Goal: Communication & Community: Answer question/provide support

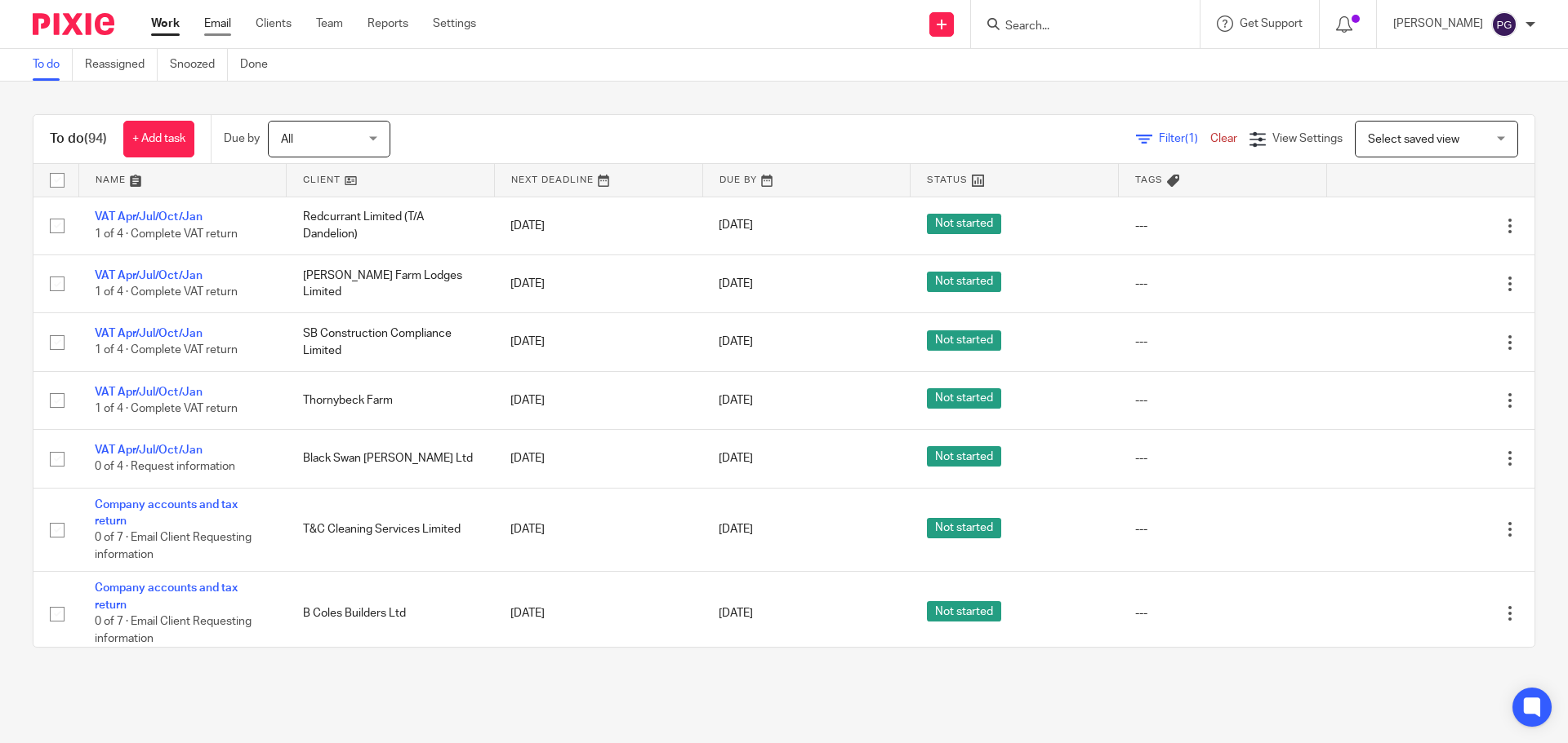
click at [214, 22] on link "Email" at bounding box center [217, 23] width 27 height 16
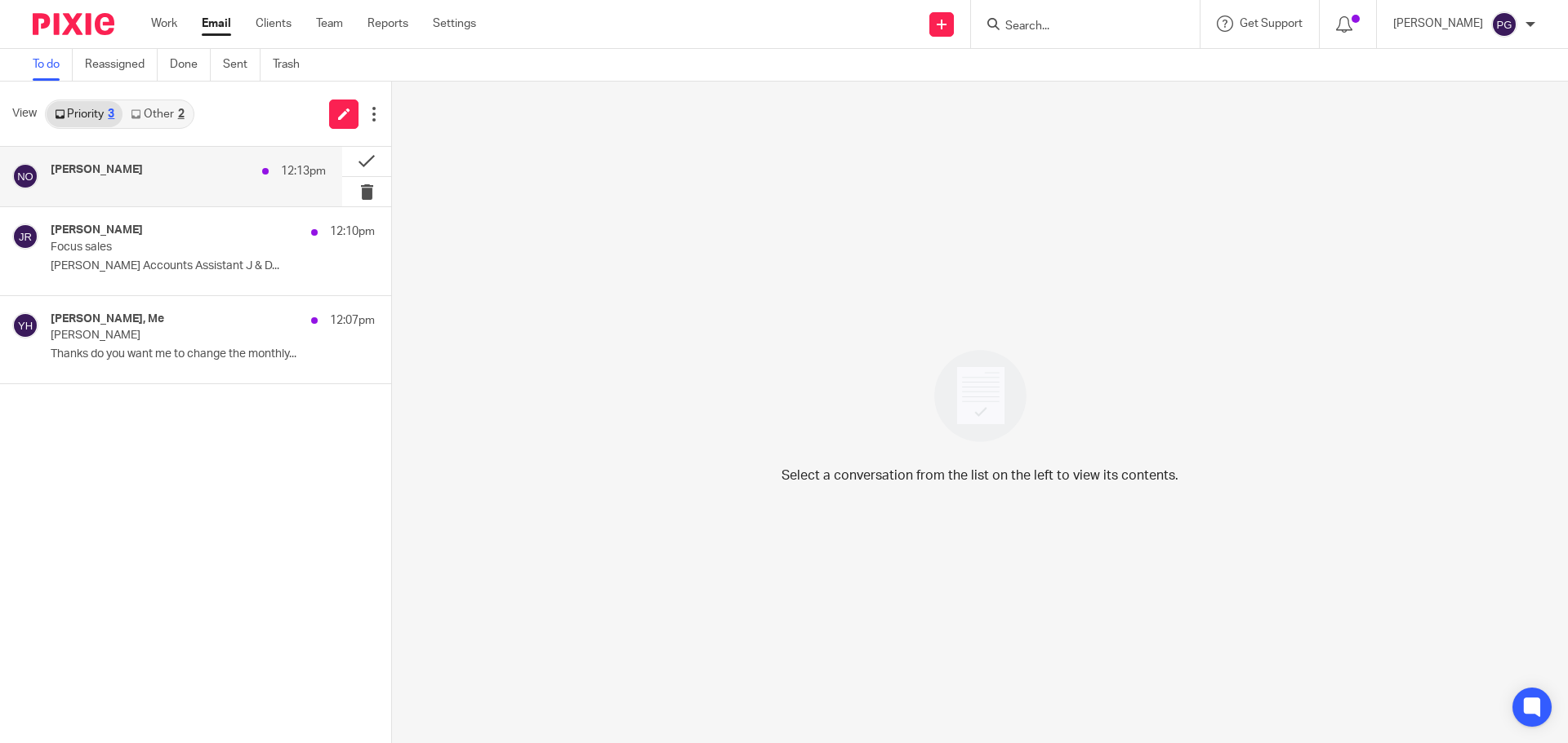
click at [179, 200] on div "Nadine Owen 12:13pm" at bounding box center [171, 177] width 342 height 59
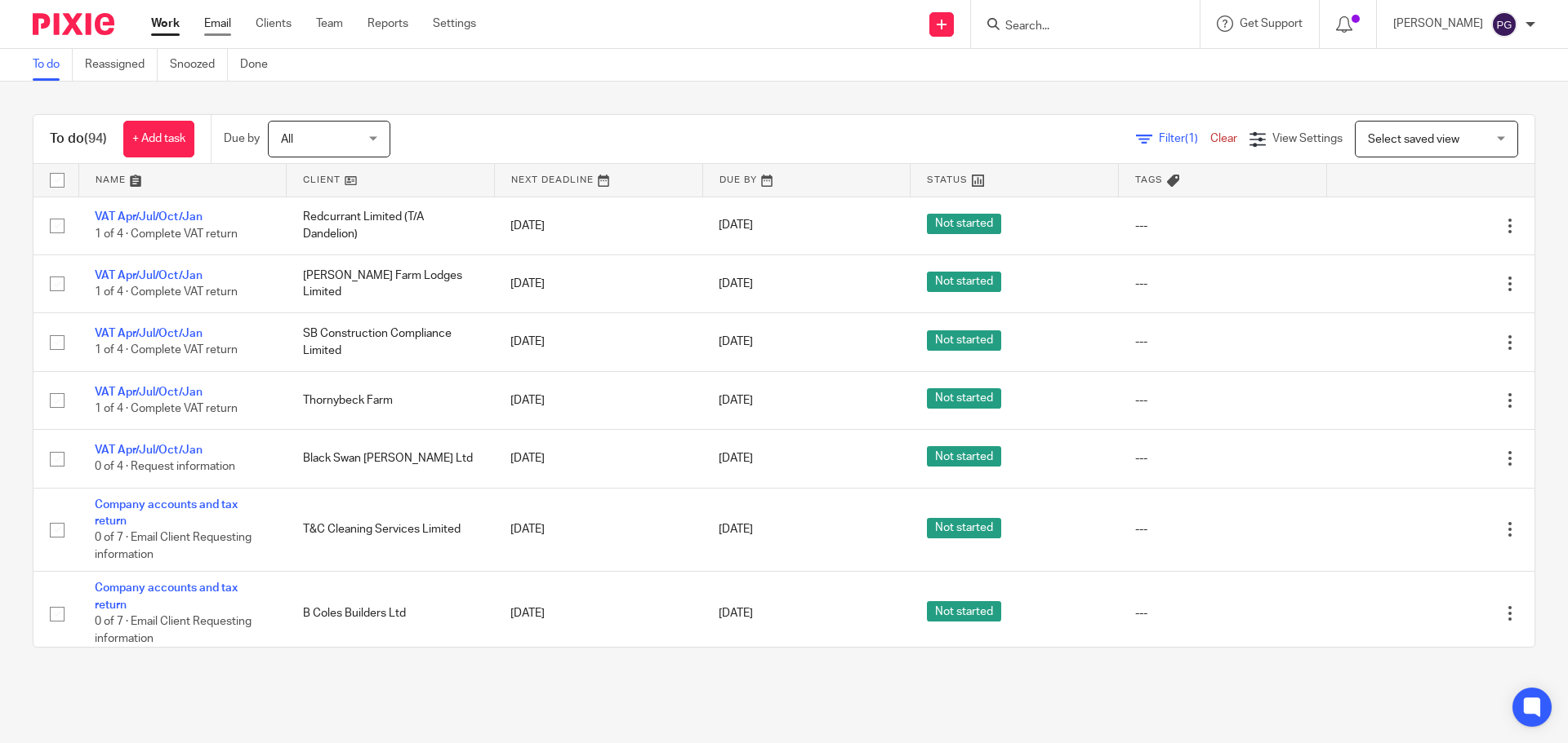
click at [222, 20] on link "Email" at bounding box center [217, 23] width 27 height 16
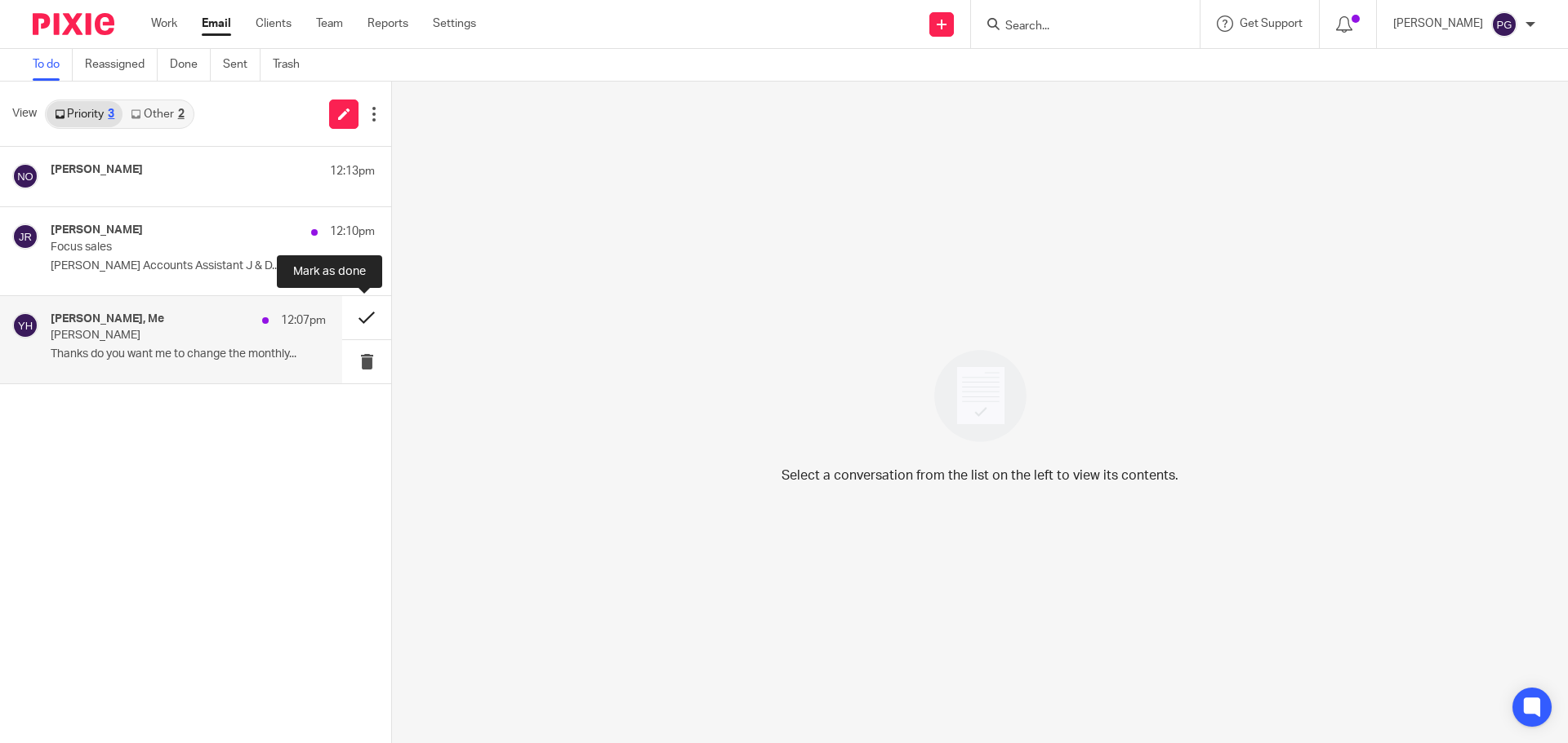
click at [359, 316] on button at bounding box center [366, 318] width 49 height 43
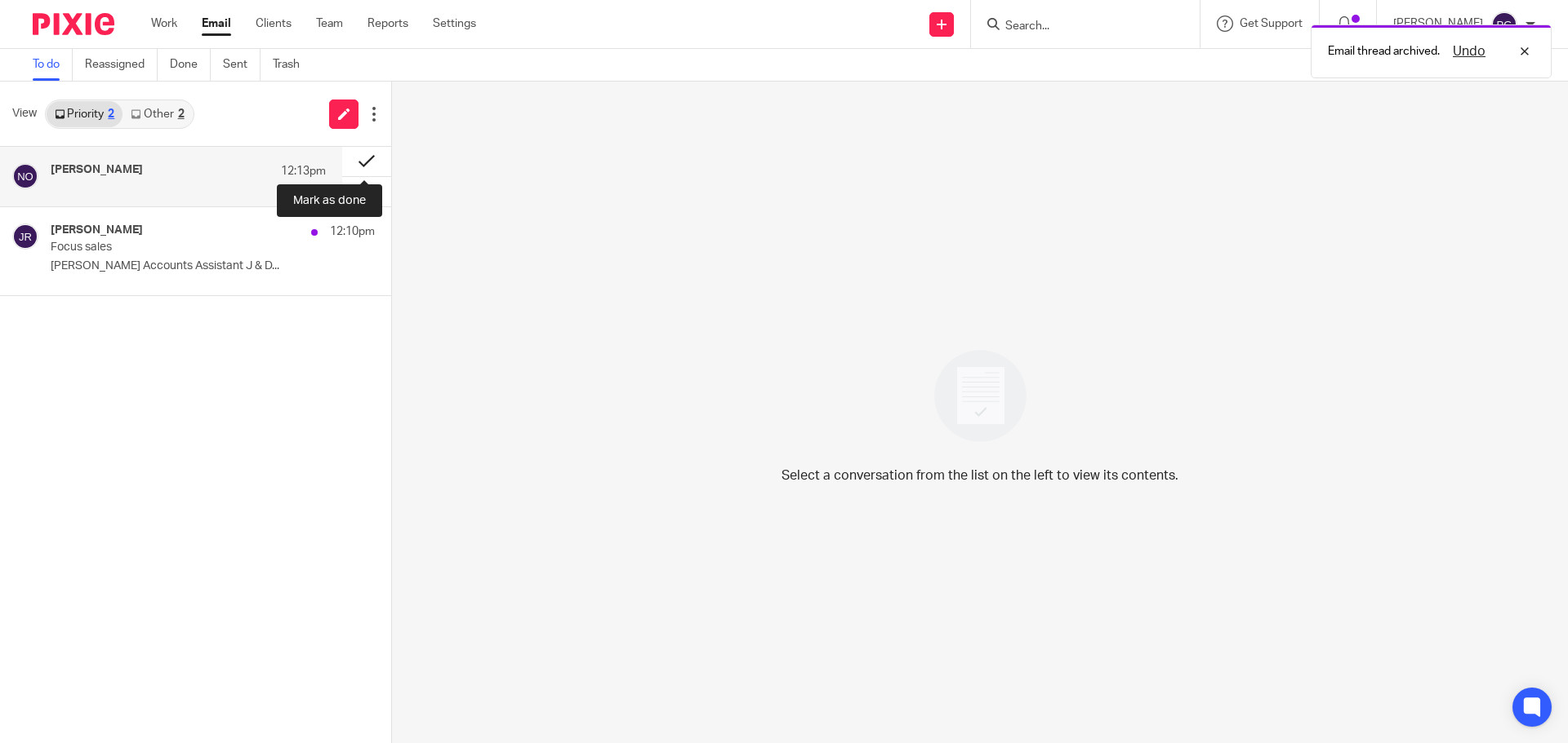
click at [362, 160] on button at bounding box center [366, 161] width 49 height 29
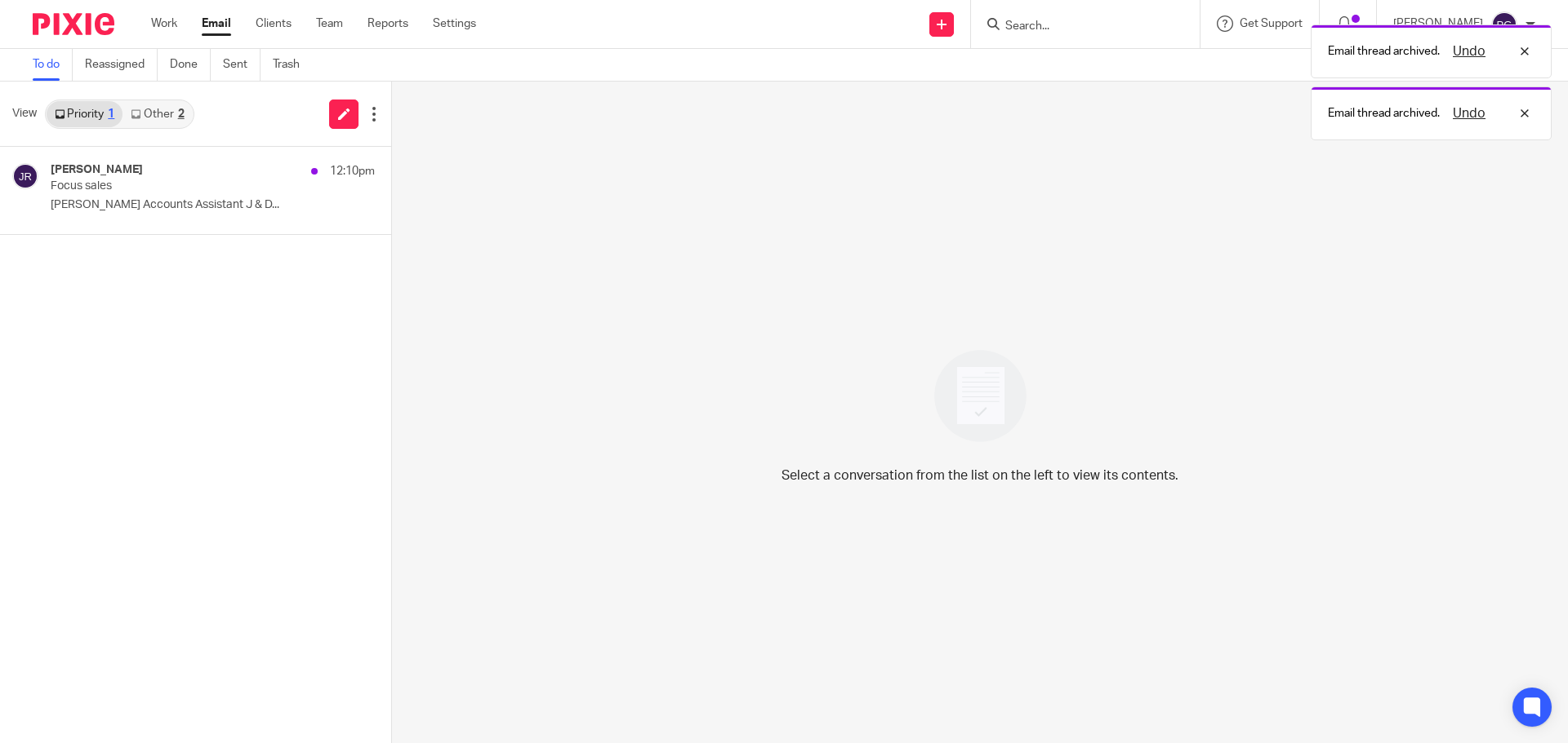
click at [154, 117] on link "Other 2" at bounding box center [157, 114] width 69 height 26
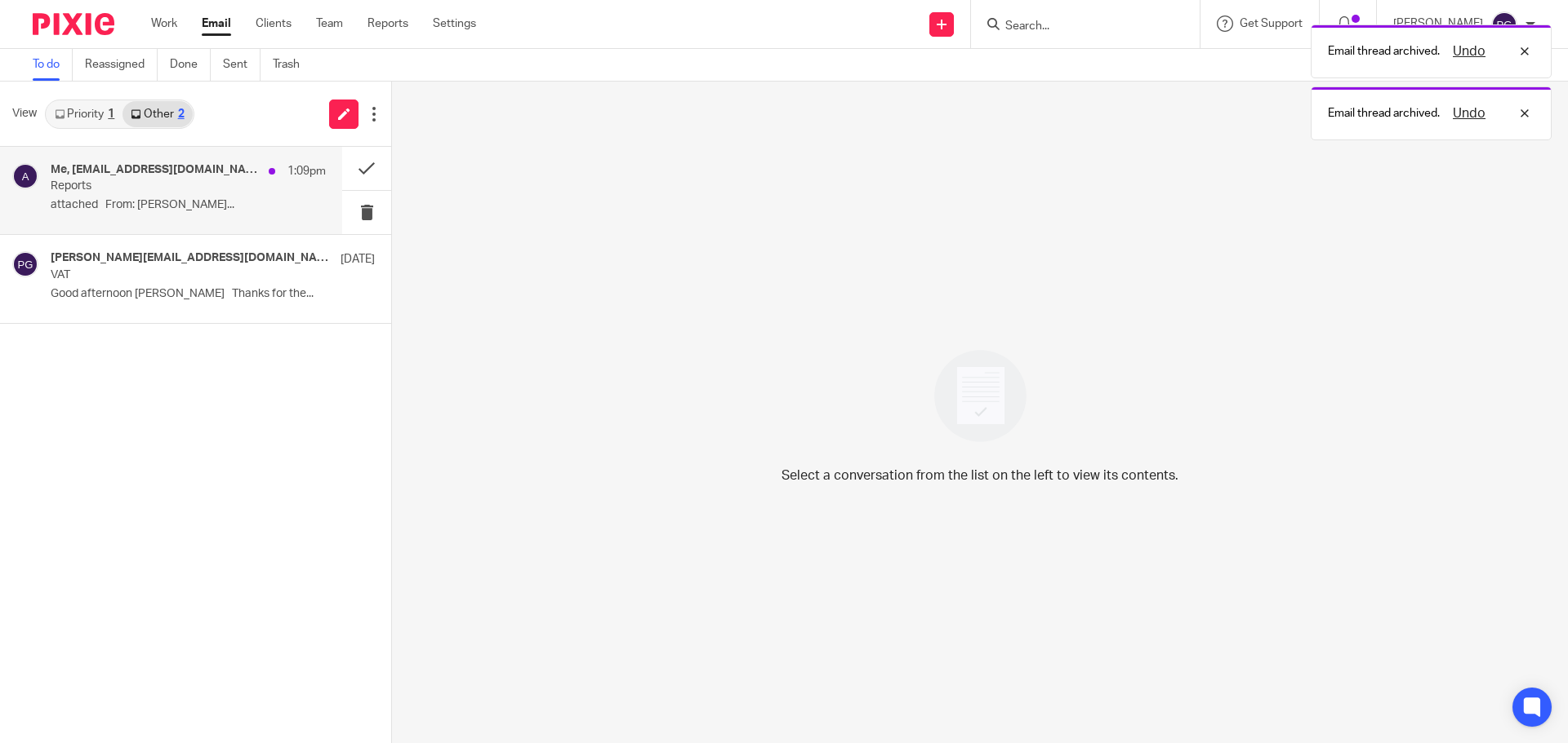
click at [194, 198] on p "attached From: Philip Green..." at bounding box center [188, 205] width 275 height 14
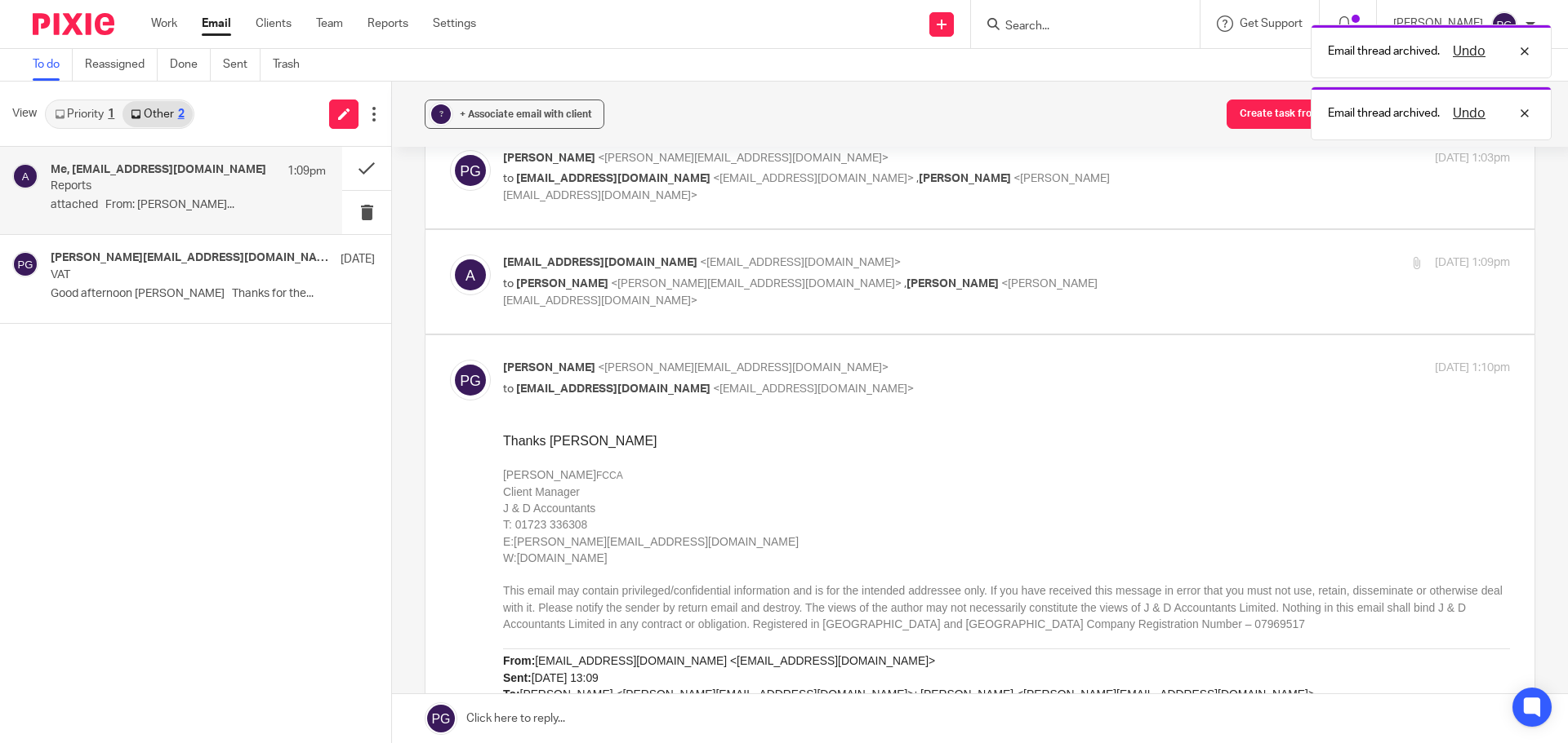
scroll to position [163, 0]
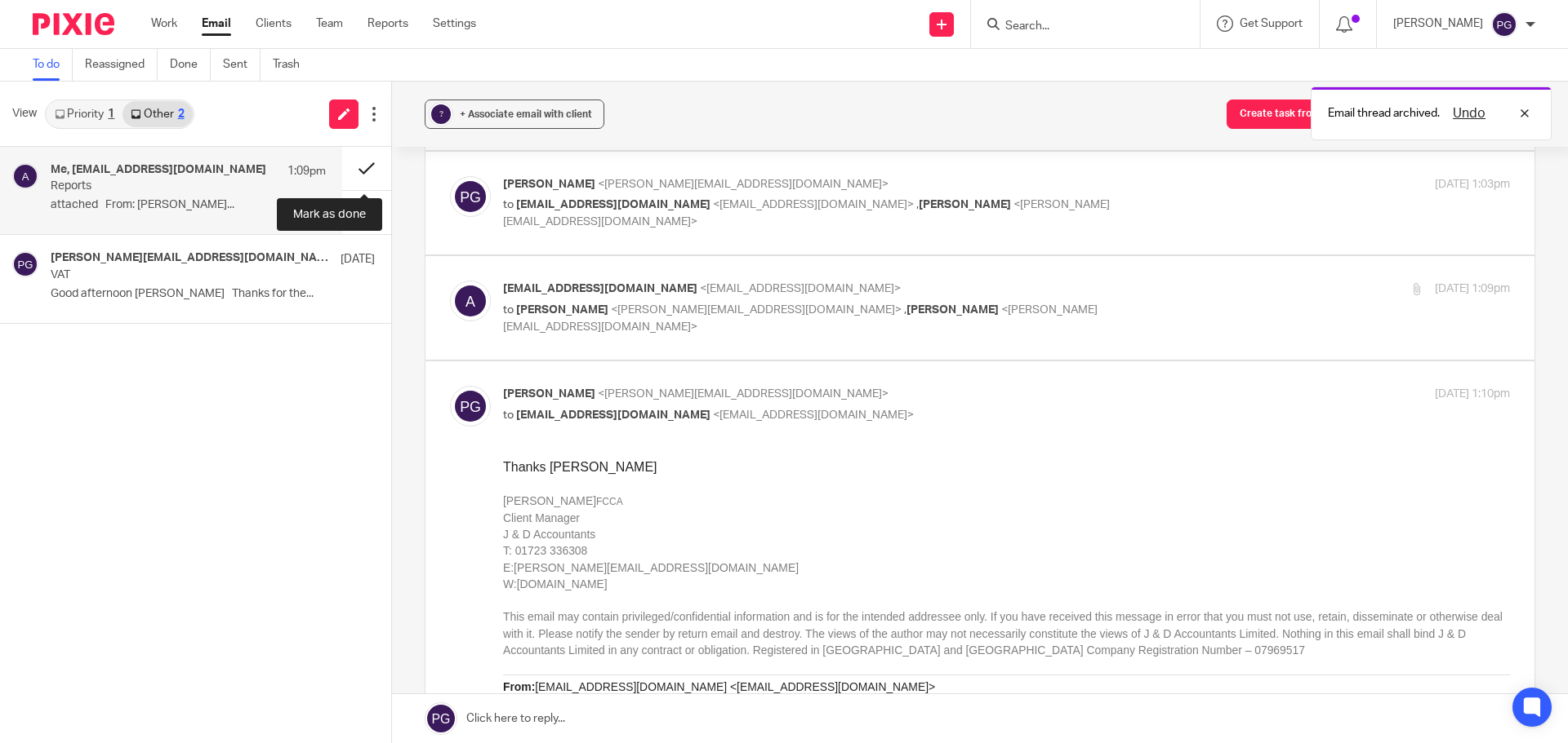
click at [366, 162] on button at bounding box center [366, 169] width 49 height 43
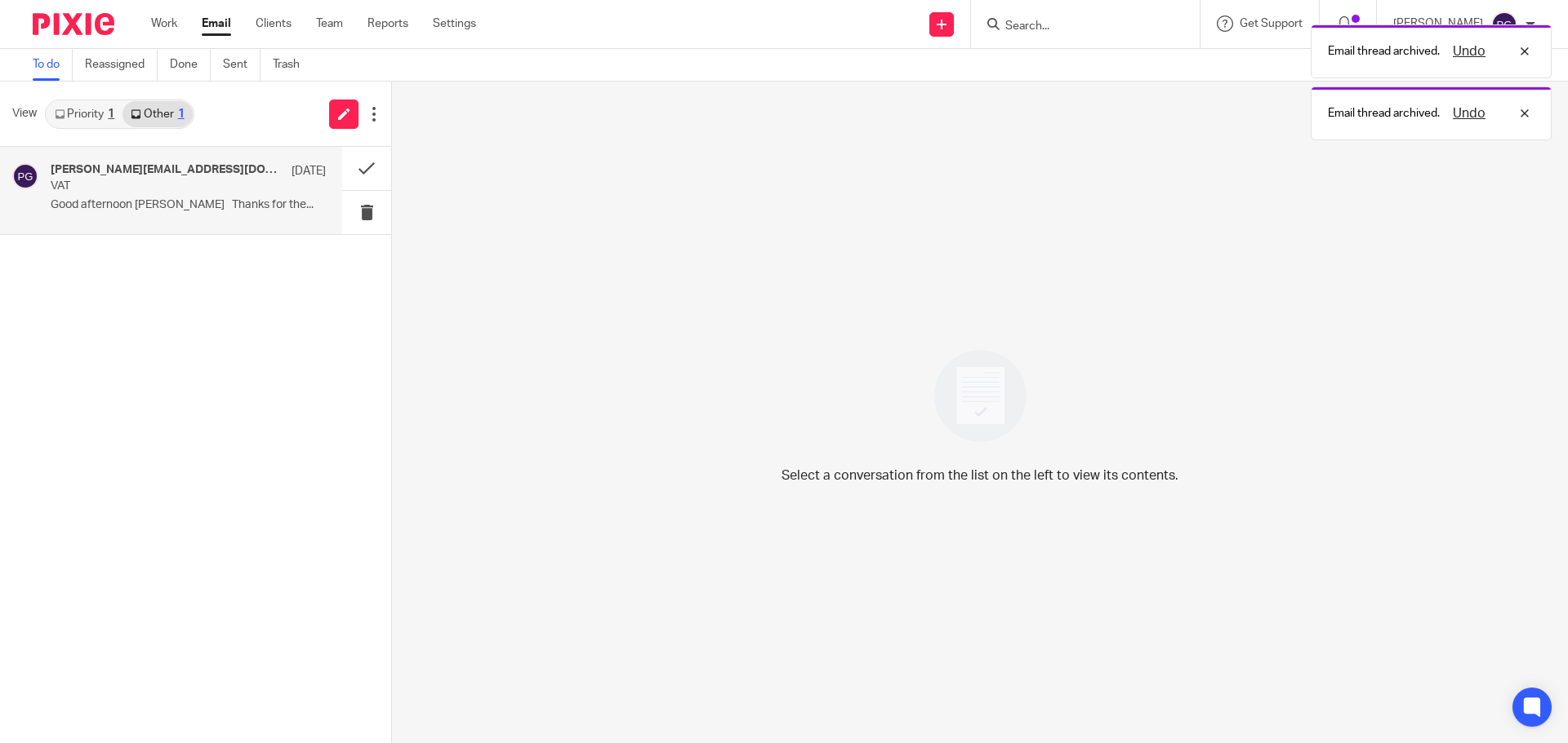
click at [204, 197] on div "philip@breworks.co.uk, Me 22 Aug VAT Good afternoon Philip Thanks for the..." at bounding box center [188, 191] width 275 height 55
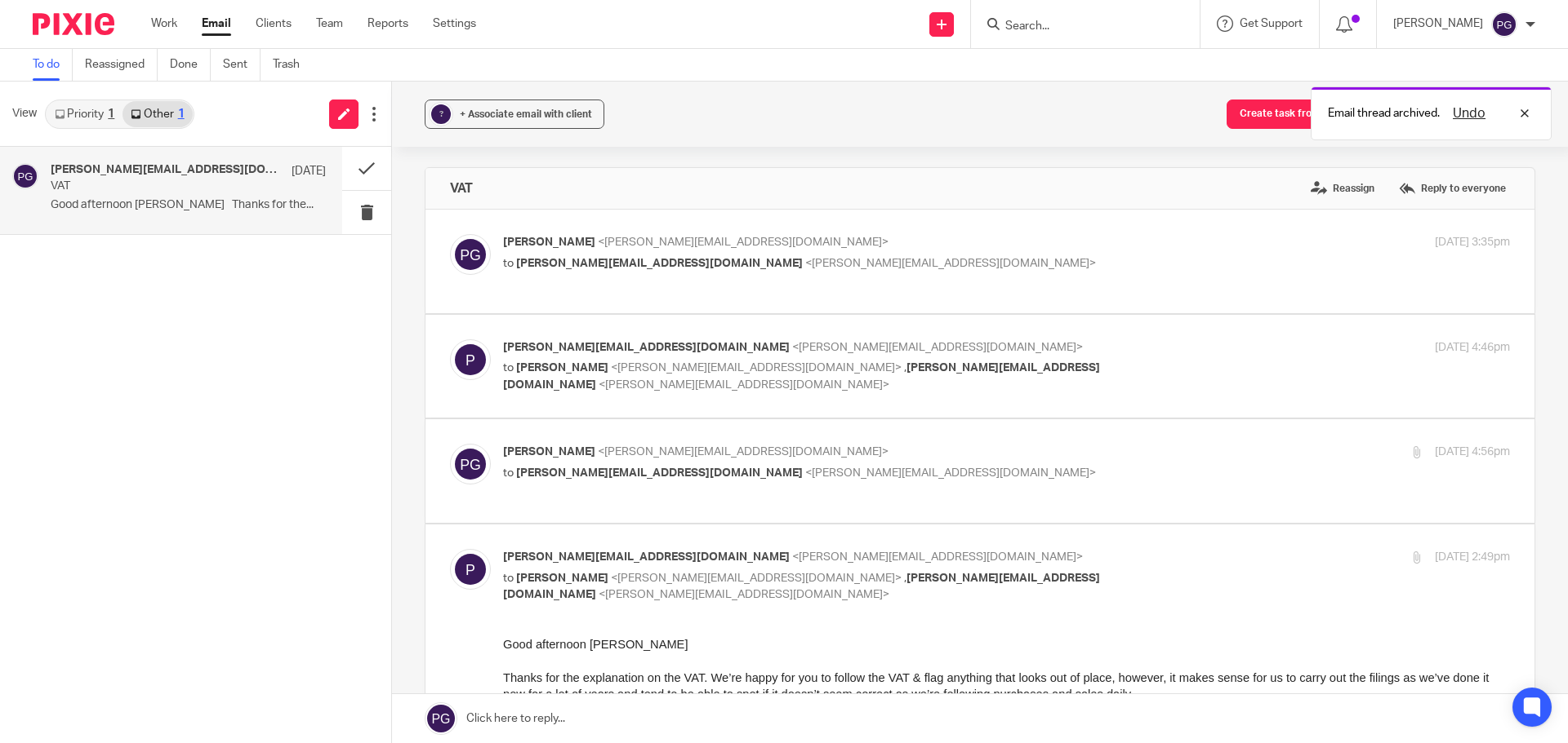
scroll to position [0, 0]
drag, startPoint x: 34, startPoint y: 268, endPoint x: 21, endPoint y: 273, distance: 13.9
click at [34, 269] on div "philip@breworks.co.uk, Me 22 Aug VAT Good afternoon Philip Thanks for the... Op…" at bounding box center [196, 446] width 391 height 597
click at [210, 197] on div "philip@breworks.co.uk, Me 22 Aug VAT Good afternoon Philip Thanks for the..." at bounding box center [188, 191] width 275 height 55
click at [103, 106] on link "Priority 1" at bounding box center [84, 114] width 76 height 26
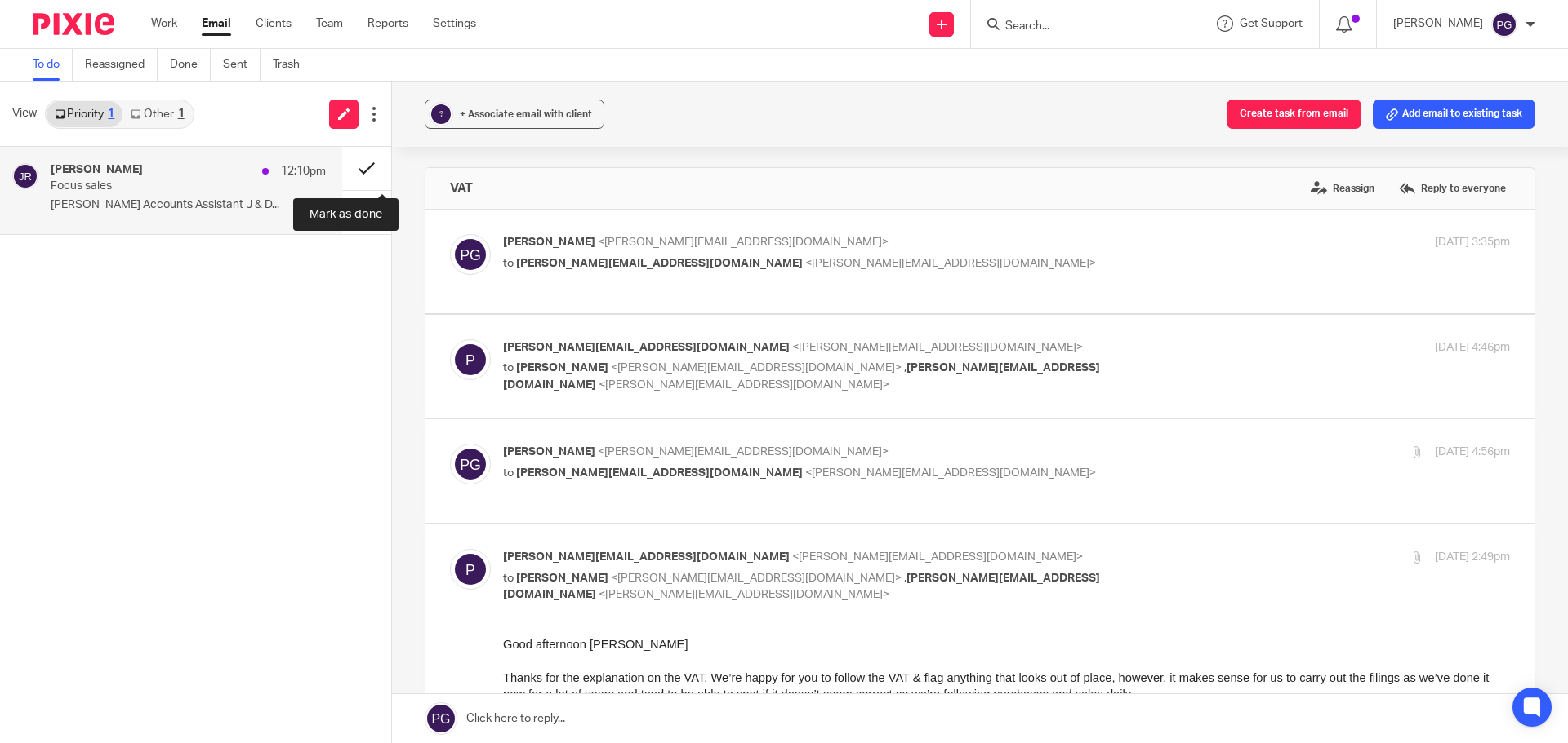
click at [383, 161] on button at bounding box center [366, 169] width 49 height 43
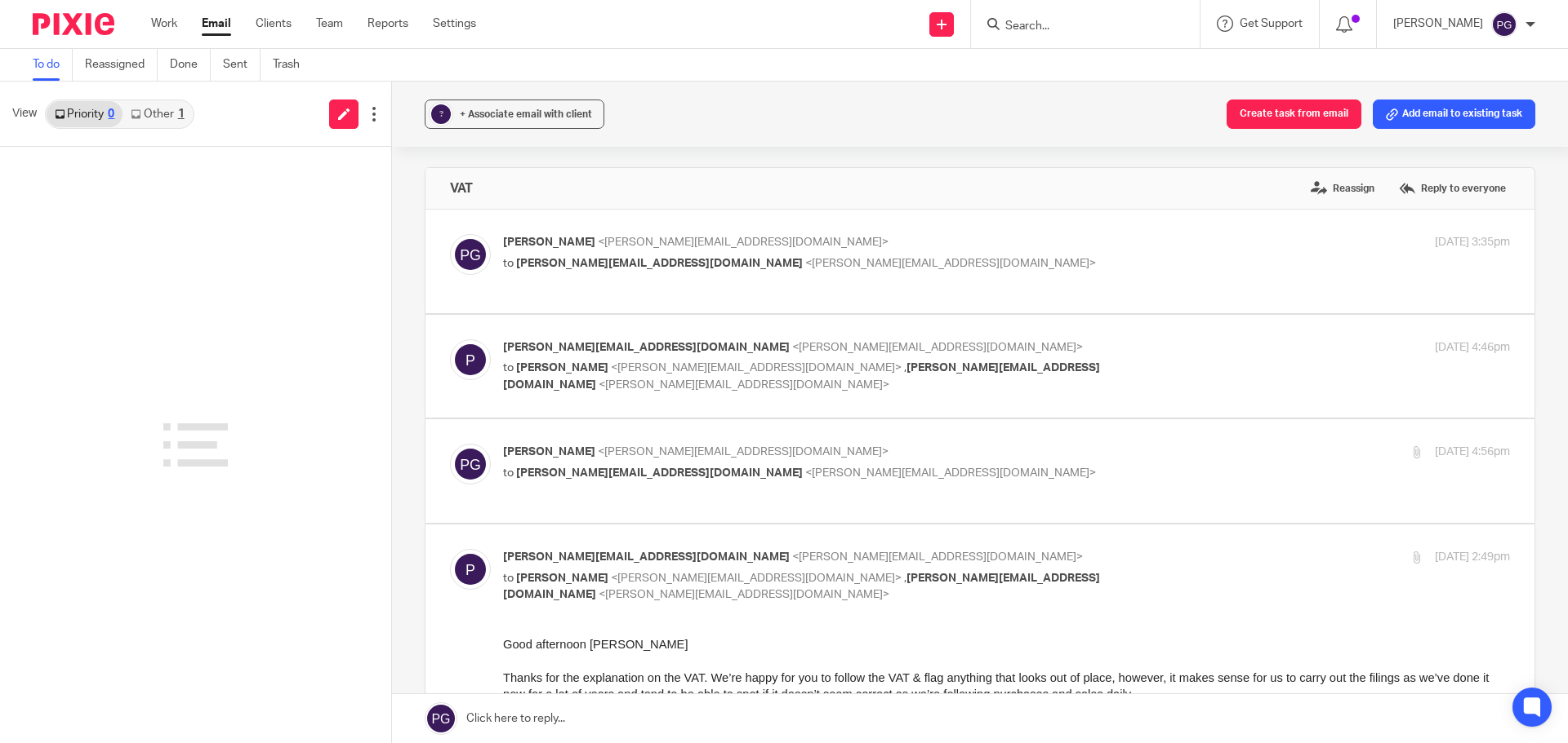
click at [320, 252] on div at bounding box center [196, 446] width 391 height 597
